Goal: Communication & Community: Answer question/provide support

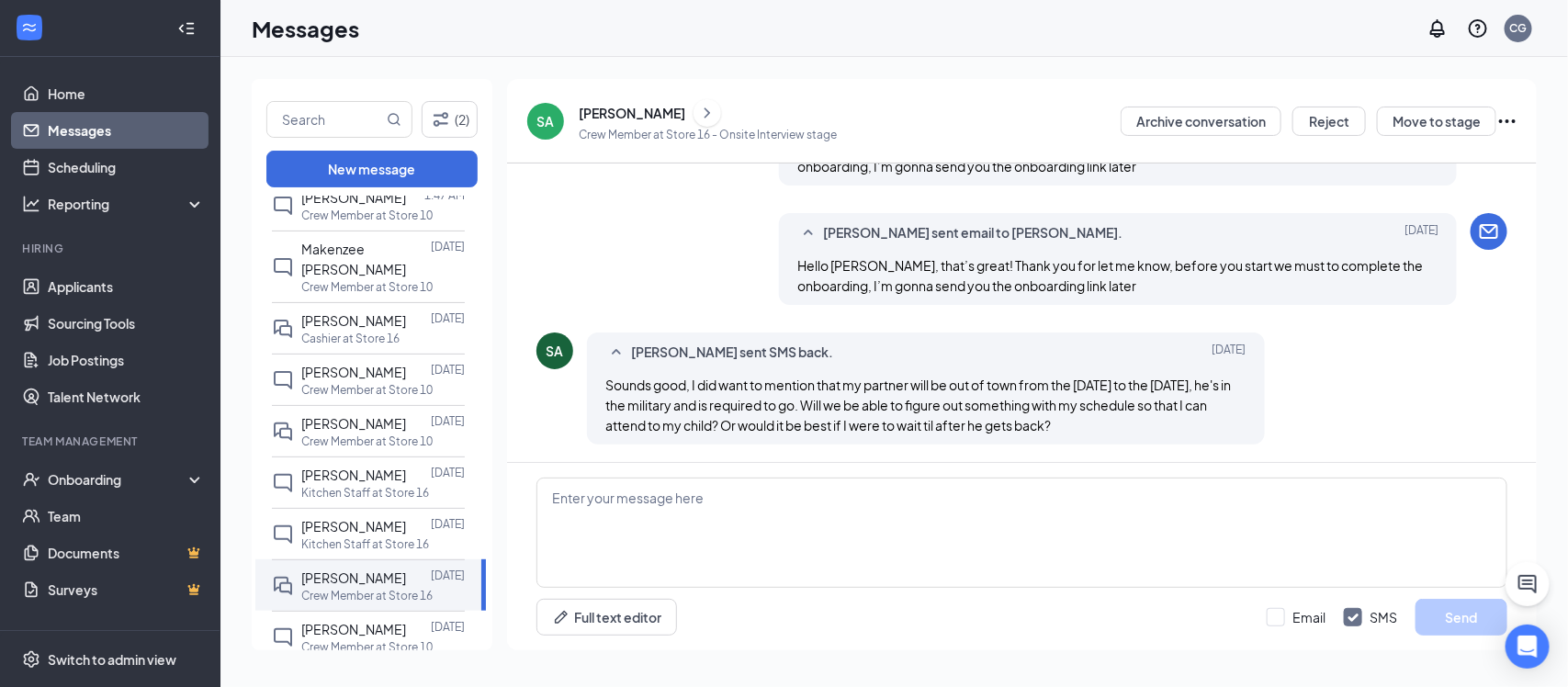
scroll to position [203, 0]
click at [666, 522] on textarea at bounding box center [1021, 533] width 971 height 111
paste textarea "If you like, you can start next week and as the date you mentioned approaches, …"
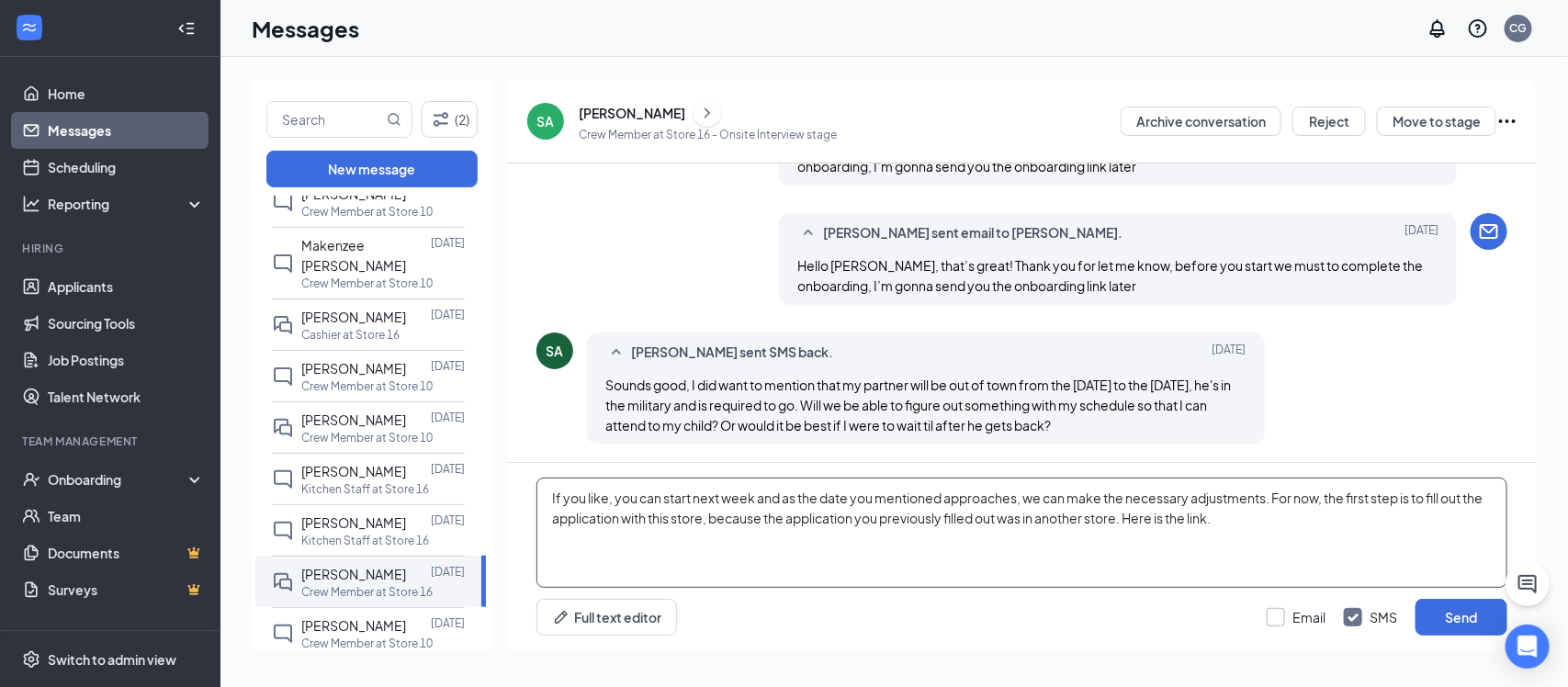
type textarea "If you like, you can start next week and as the date you mentioned approaches, …"
click at [1273, 620] on input "Email" at bounding box center [1297, 616] width 59 height 18
checkbox input "true"
click at [1281, 524] on textarea "If you like, you can start next week and as the date you mentioned approaches, …" at bounding box center [1021, 533] width 971 height 111
type textarea "If you like, you can start next week and as the date you mentioned approaches, …"
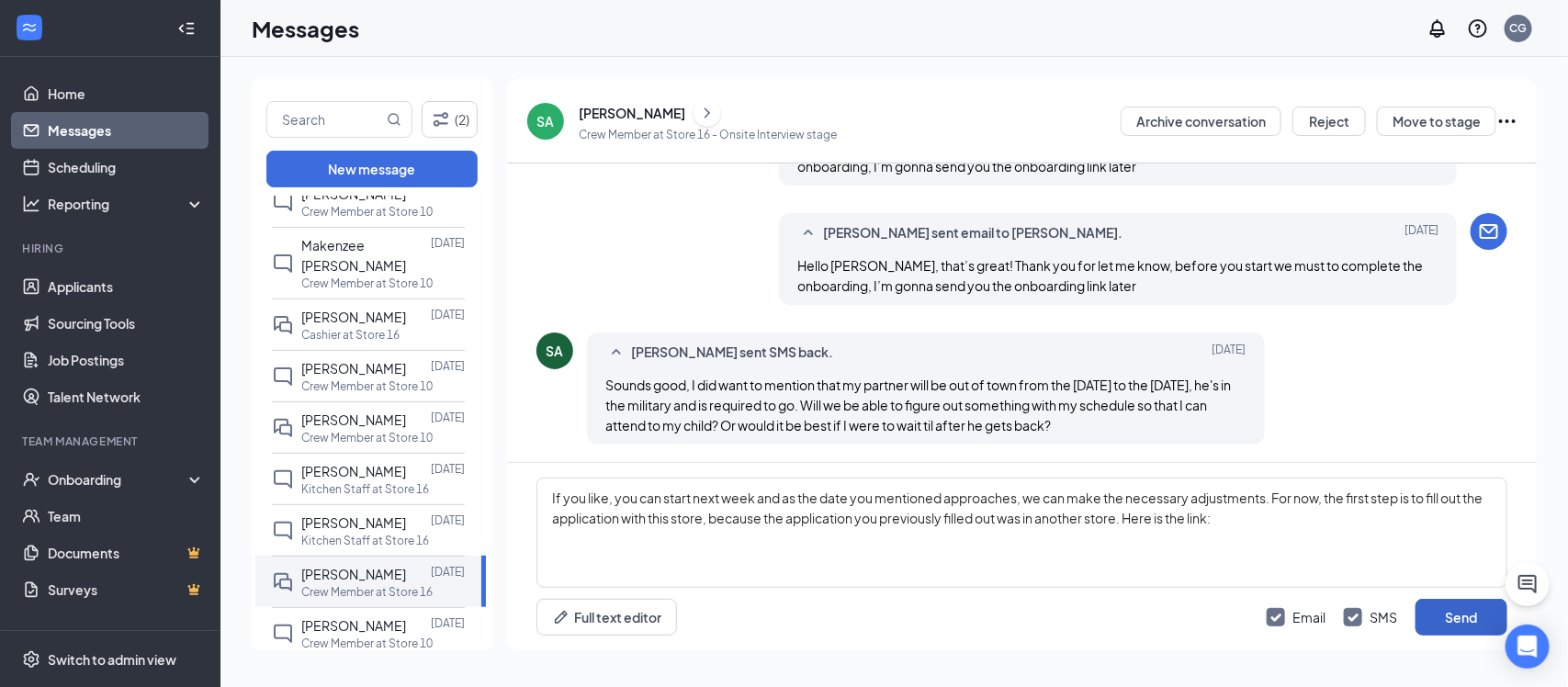
click at [1442, 621] on button "Send" at bounding box center [1461, 617] width 91 height 37
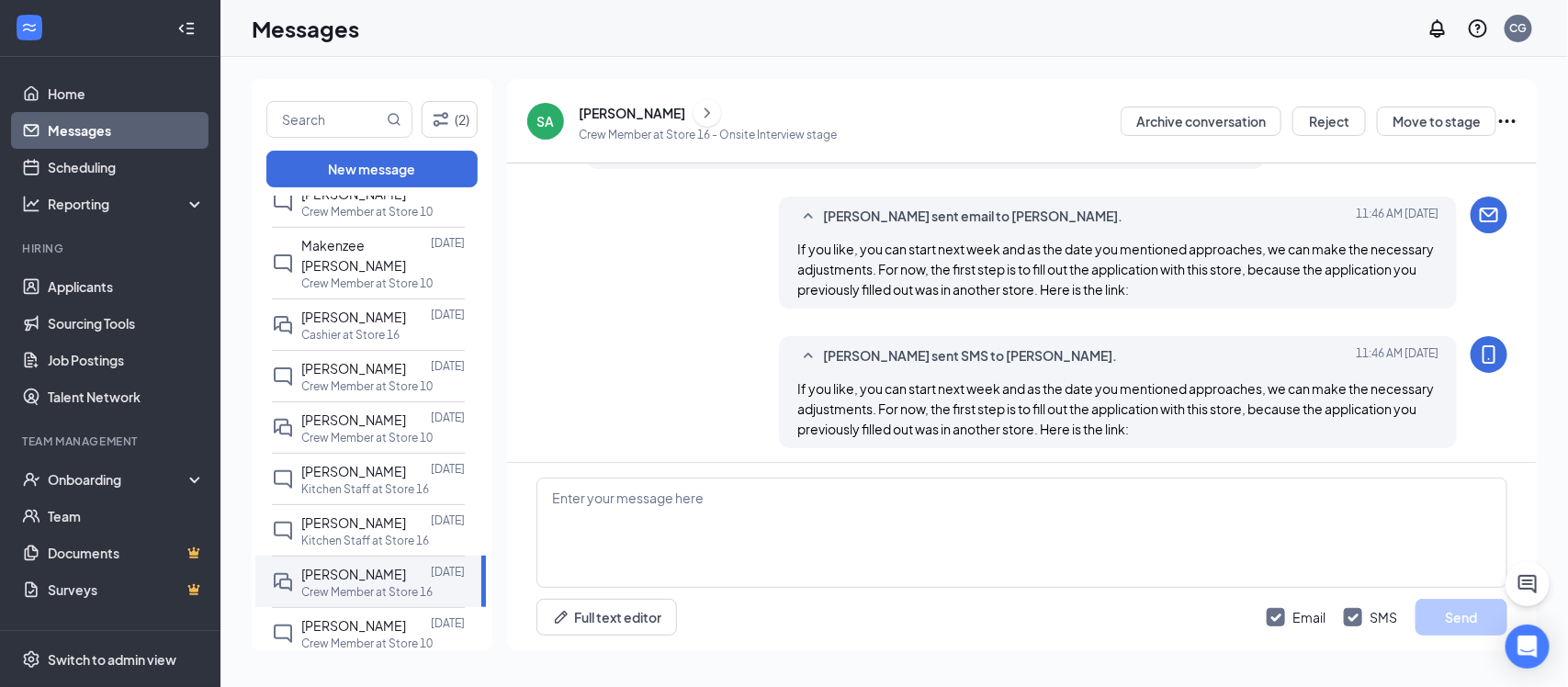
scroll to position [1132, 0]
